Goal: Task Accomplishment & Management: Use online tool/utility

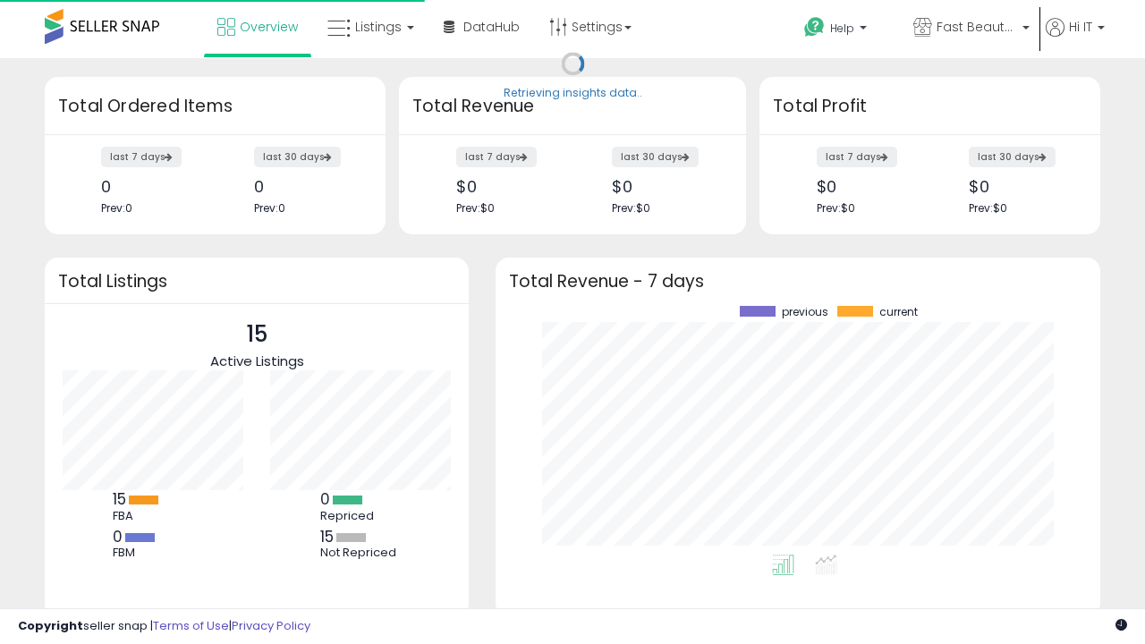
scroll to position [249, 569]
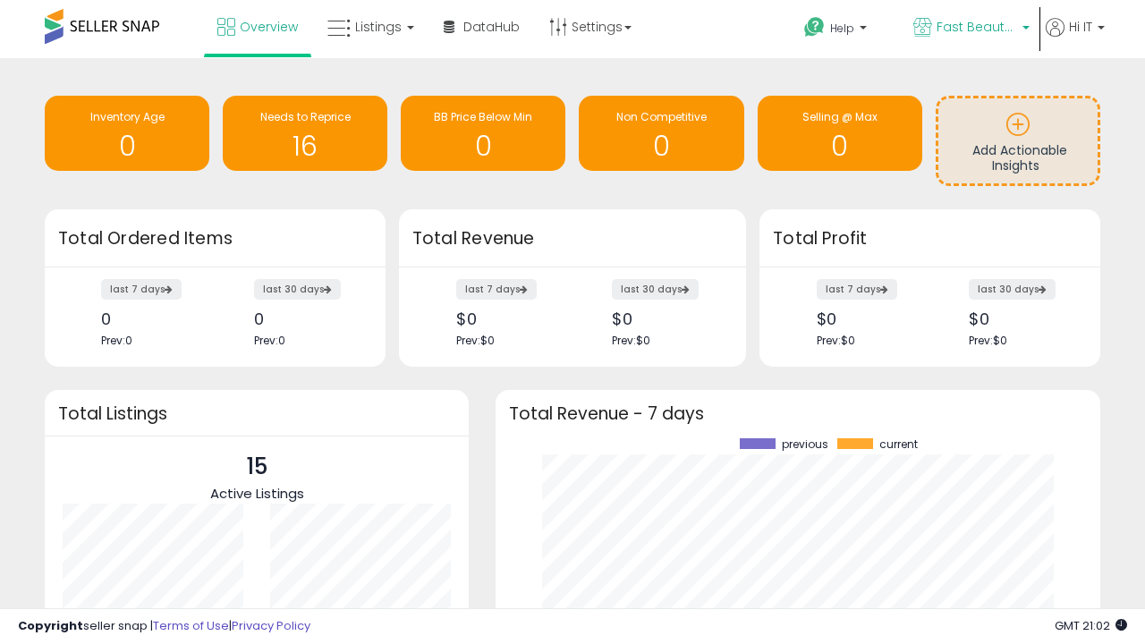
click at [970, 29] on span "Fast Beauty ([GEOGRAPHIC_DATA])" at bounding box center [977, 27] width 81 height 18
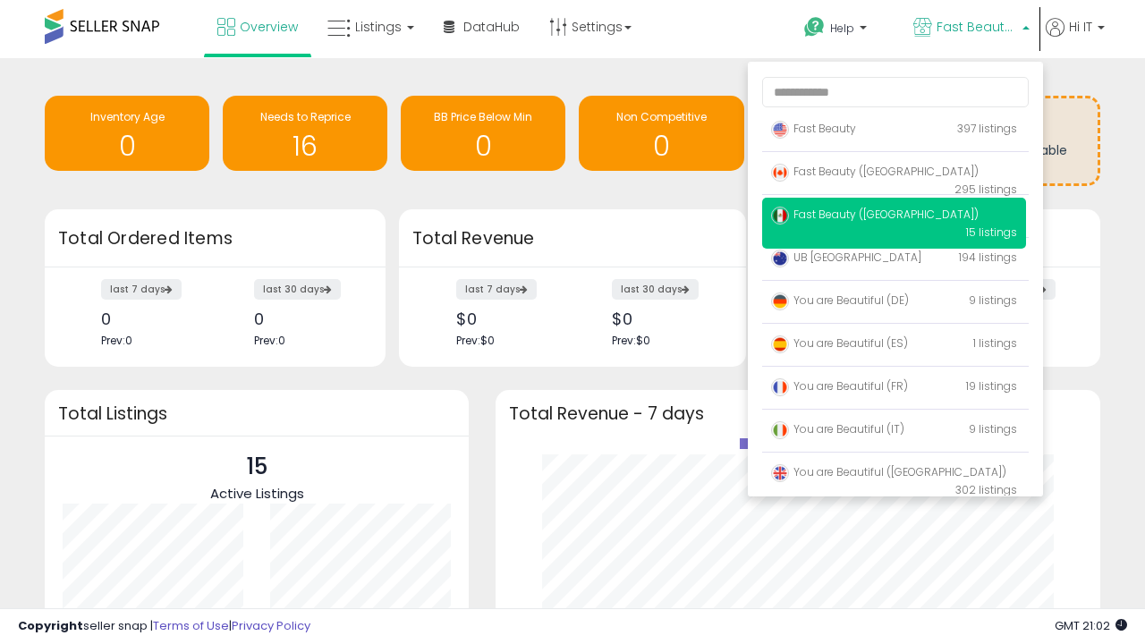
click at [894, 132] on p "Fast Beauty 397 listings" at bounding box center [894, 130] width 264 height 36
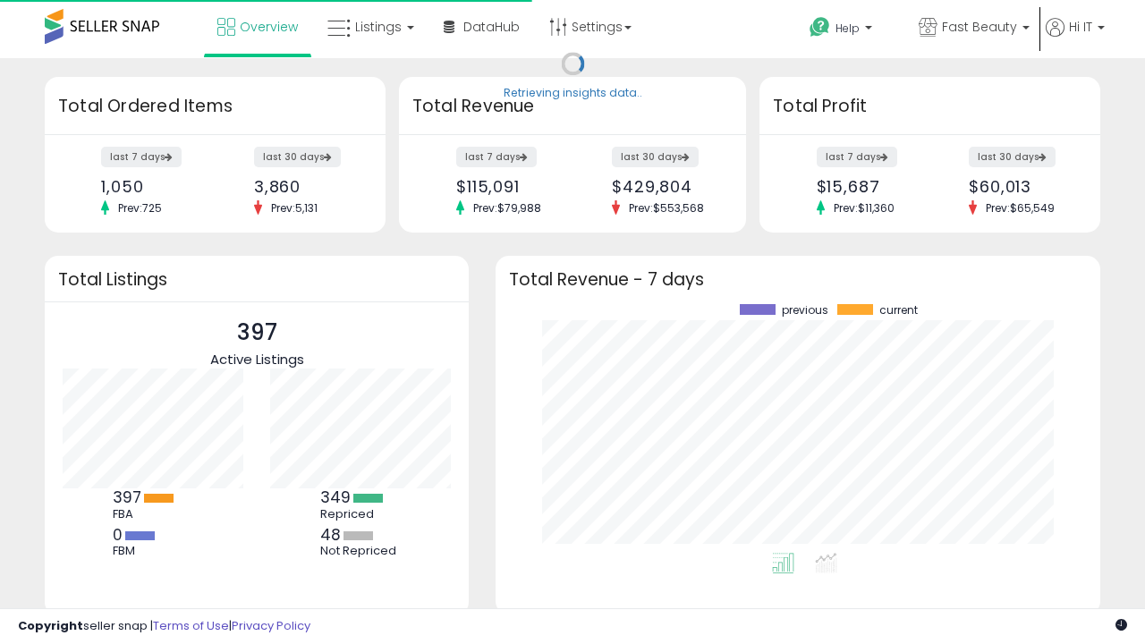
scroll to position [249, 569]
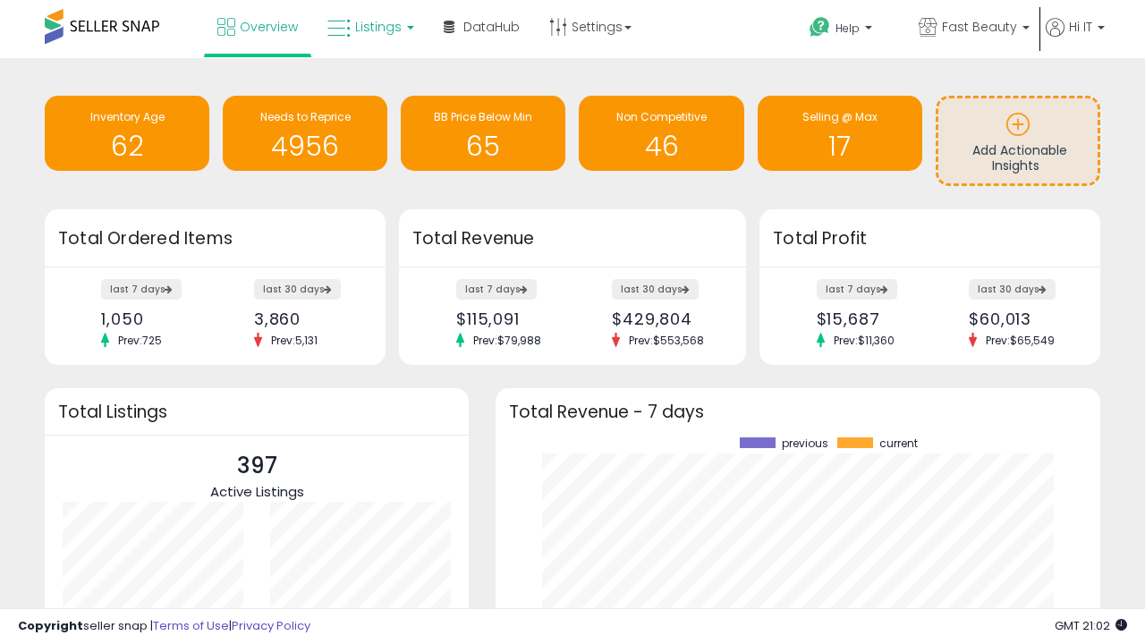
click at [369, 27] on span "Listings" at bounding box center [378, 27] width 47 height 18
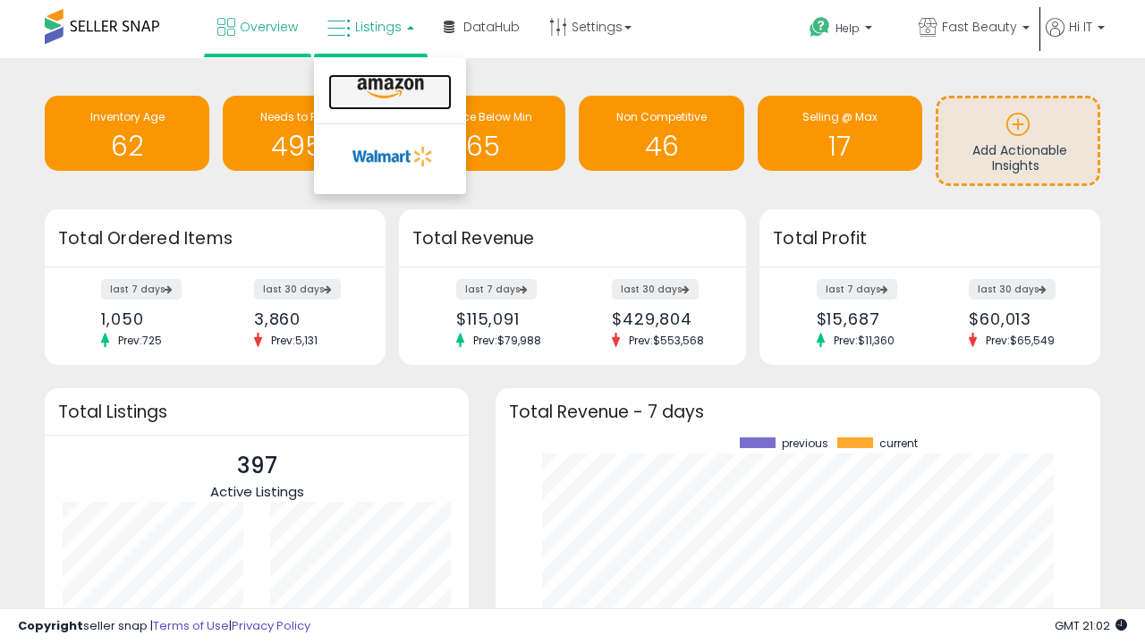
click at [388, 89] on icon at bounding box center [391, 88] width 78 height 23
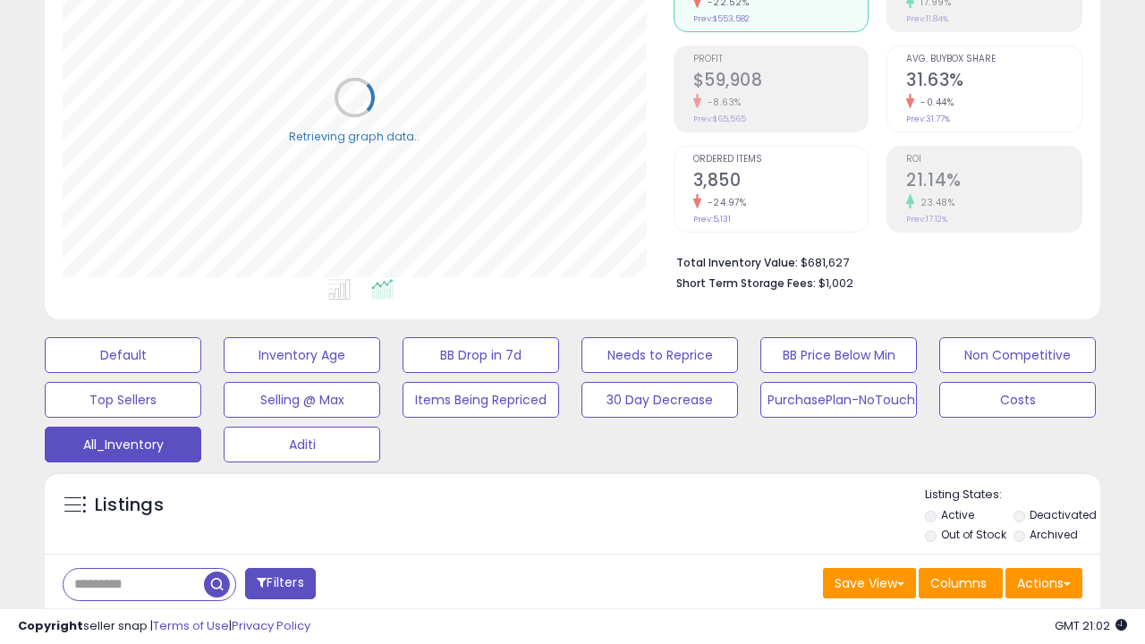
scroll to position [534, 0]
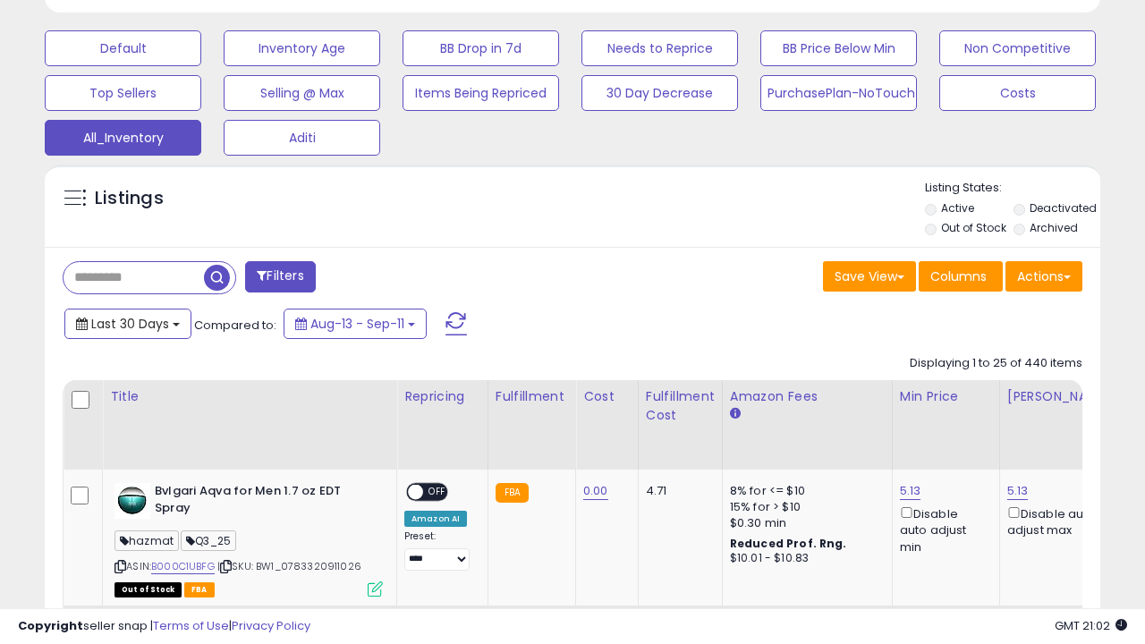
click at [127, 322] on span "Last 30 Days" at bounding box center [130, 324] width 78 height 18
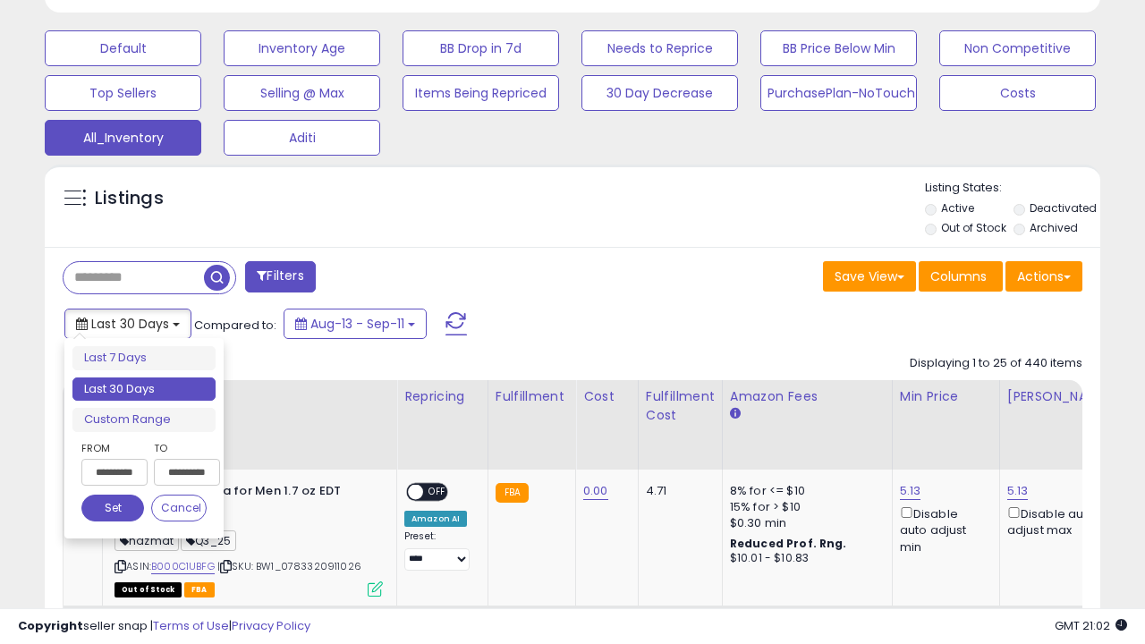
scroll to position [367, 610]
click at [144, 389] on li "Last 30 Days" at bounding box center [143, 390] width 143 height 24
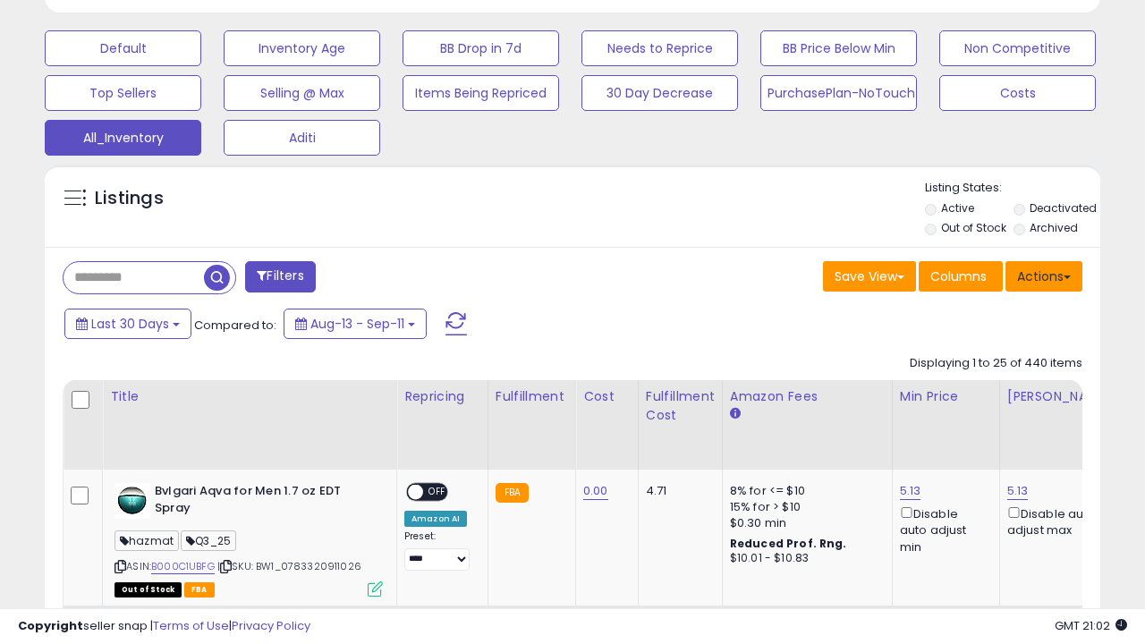
click at [1044, 275] on button "Actions" at bounding box center [1044, 276] width 77 height 30
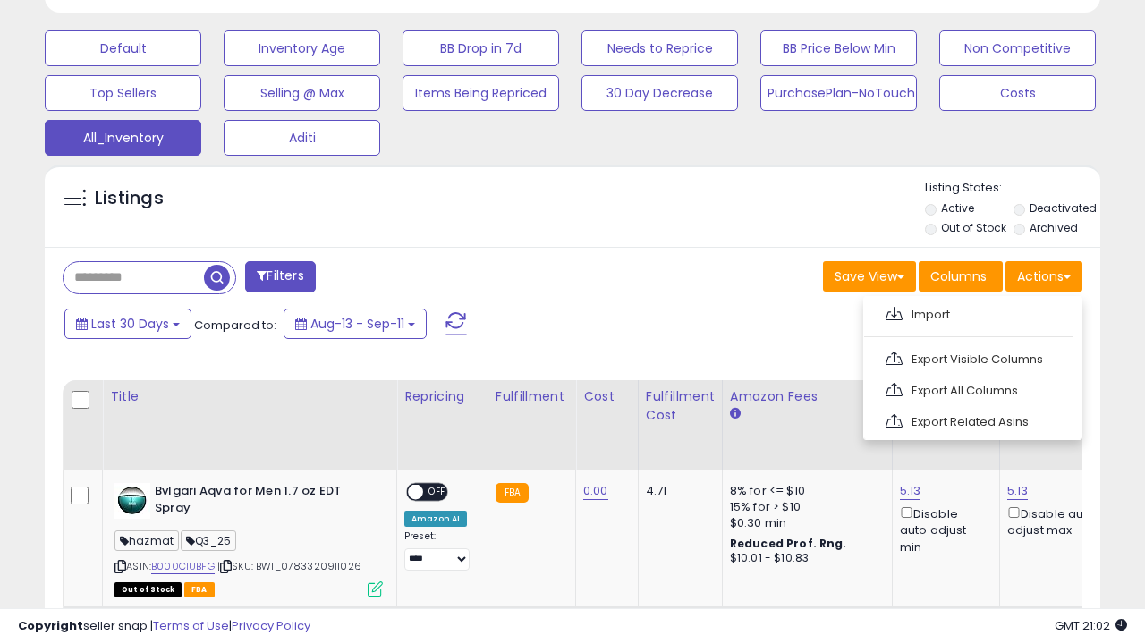
click at [971, 388] on link "Export All Columns" at bounding box center [971, 391] width 196 height 28
